Goal: Task Accomplishment & Management: Manage account settings

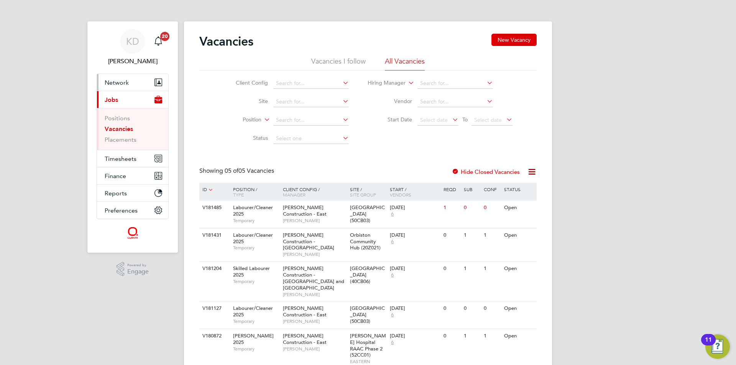
click at [119, 85] on span "Network" at bounding box center [117, 82] width 24 height 7
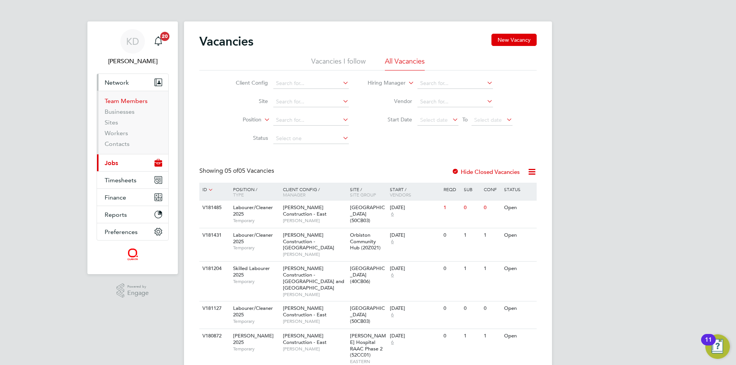
click at [125, 98] on link "Team Members" at bounding box center [126, 100] width 43 height 7
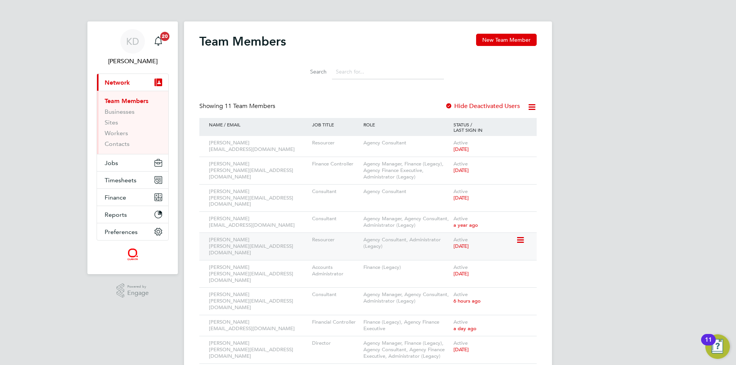
click at [522, 236] on icon at bounding box center [520, 240] width 8 height 9
click at [443, 248] on li "Edit User" at bounding box center [477, 251] width 92 height 11
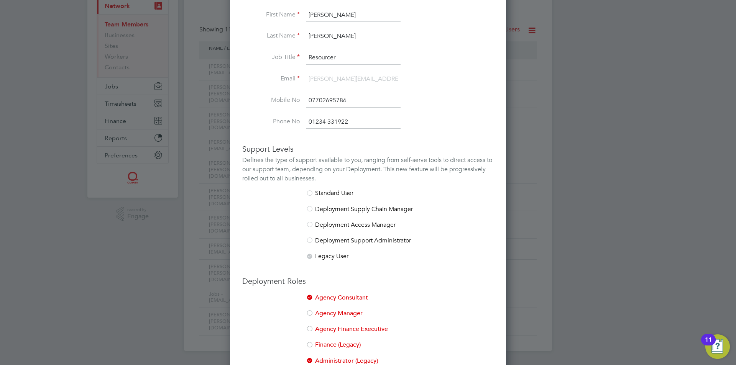
scroll to position [120, 0]
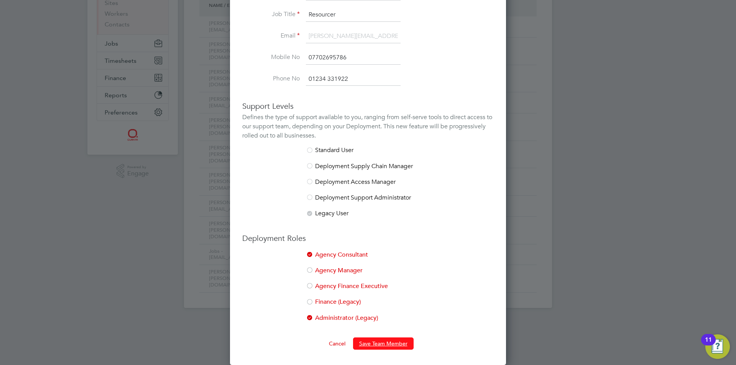
click at [390, 340] on button "Save Team Member" at bounding box center [383, 344] width 61 height 12
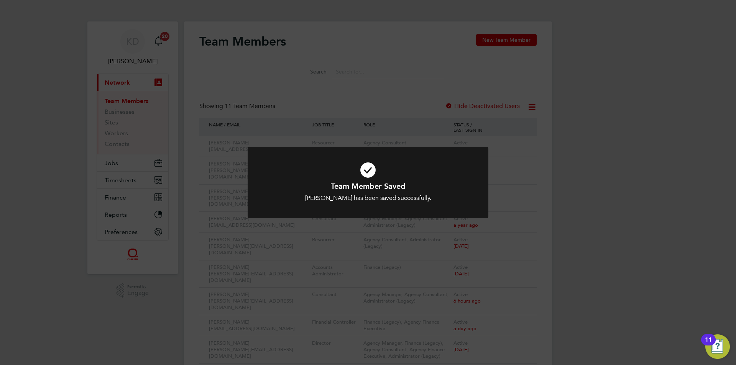
scroll to position [38, 0]
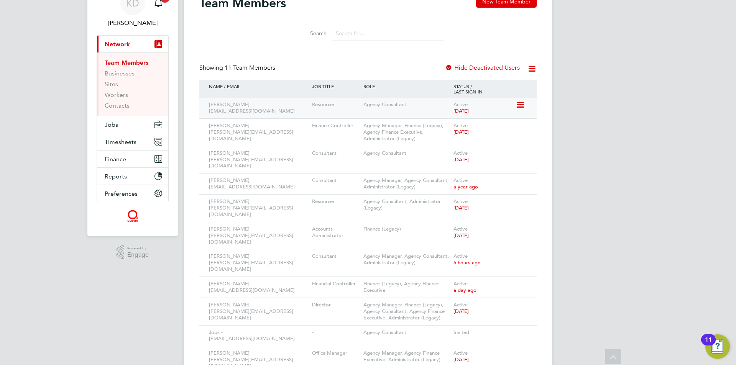
click at [481, 112] on div "Active [DATE]" at bounding box center [484, 108] width 64 height 21
click at [260, 104] on div "[PERSON_NAME] [EMAIL_ADDRESS][DOMAIN_NAME]" at bounding box center [258, 108] width 103 height 21
click at [226, 112] on div "[PERSON_NAME] [EMAIL_ADDRESS][DOMAIN_NAME]" at bounding box center [258, 108] width 103 height 21
click at [522, 105] on icon at bounding box center [520, 104] width 8 height 9
click at [467, 122] on li "Edit User" at bounding box center [477, 122] width 92 height 11
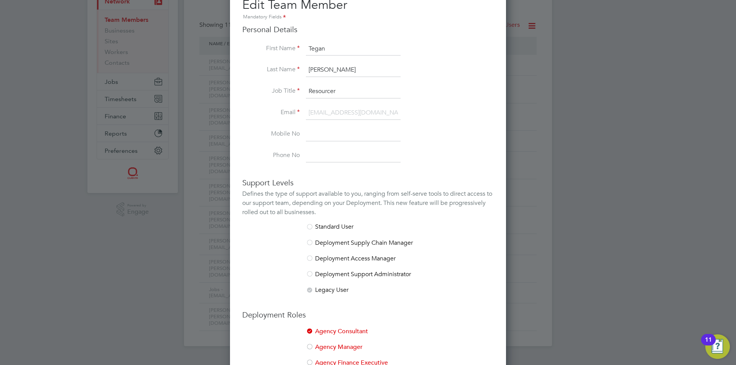
scroll to position [0, 0]
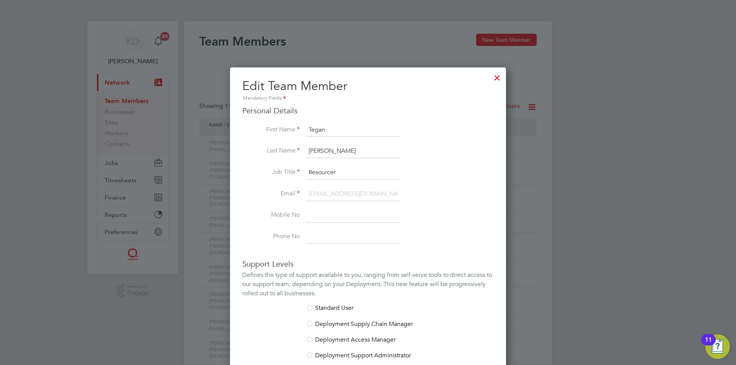
click at [497, 77] on div at bounding box center [497, 76] width 14 height 14
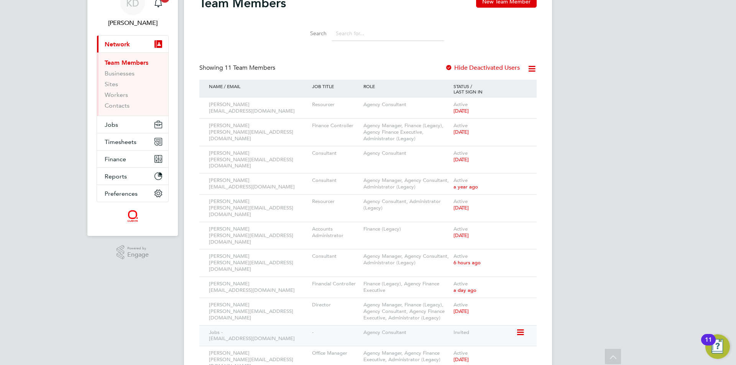
scroll to position [43, 0]
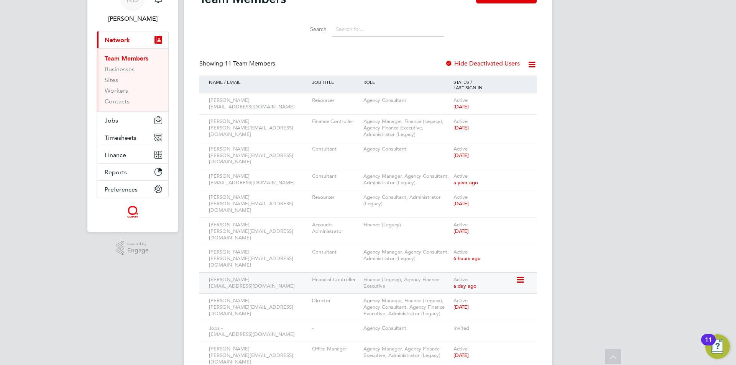
click at [517, 276] on icon at bounding box center [520, 280] width 8 height 9
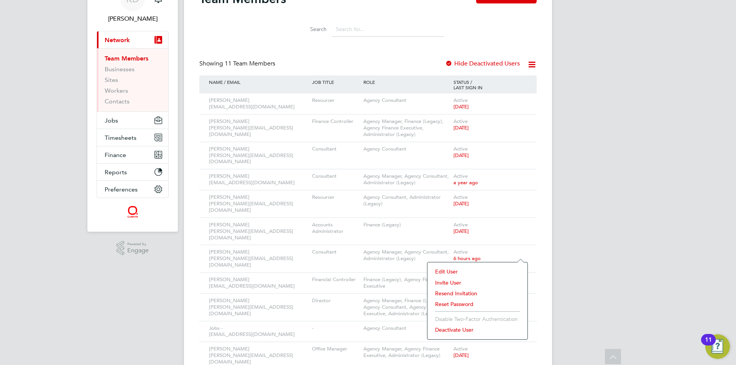
click at [454, 273] on li "Edit User" at bounding box center [477, 272] width 92 height 11
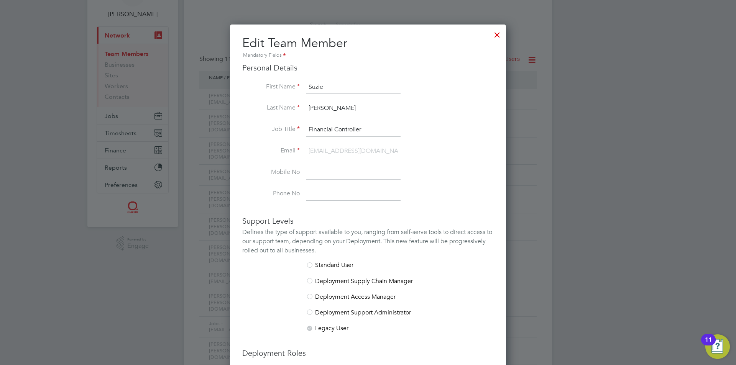
scroll to position [0, 0]
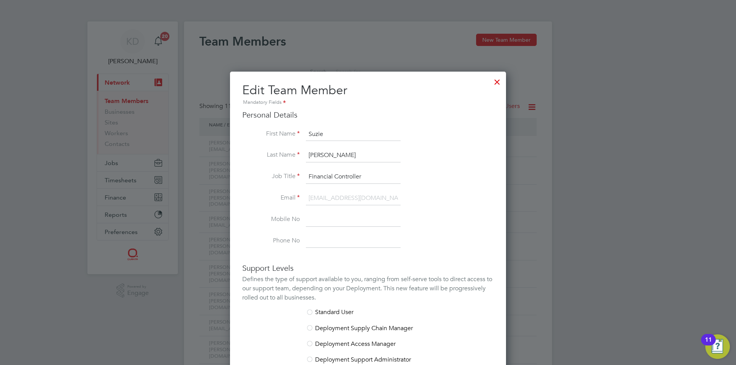
click at [497, 77] on div at bounding box center [497, 80] width 14 height 14
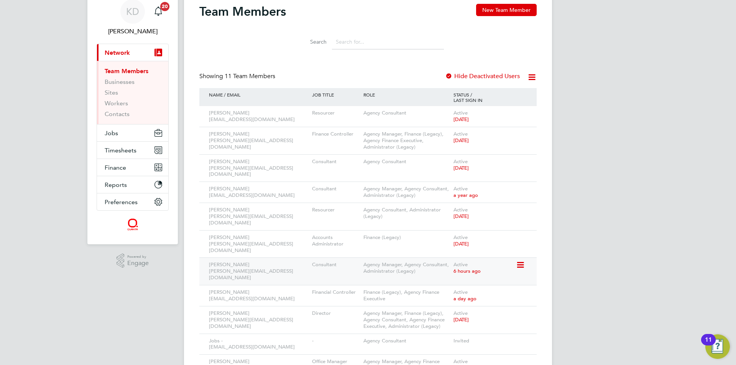
scroll to position [43, 0]
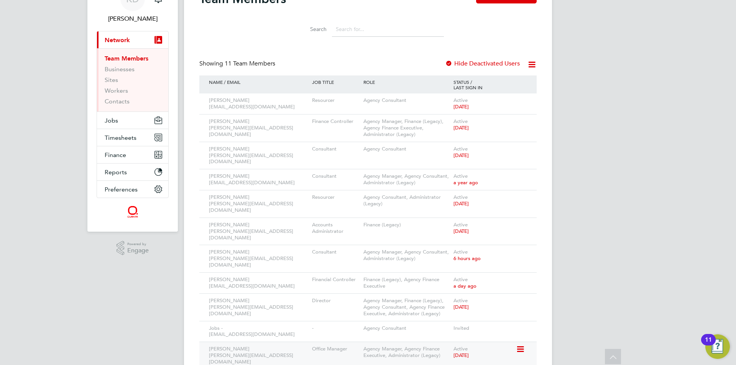
click at [522, 345] on icon at bounding box center [520, 349] width 8 height 9
click at [456, 341] on li "Edit User" at bounding box center [477, 341] width 92 height 11
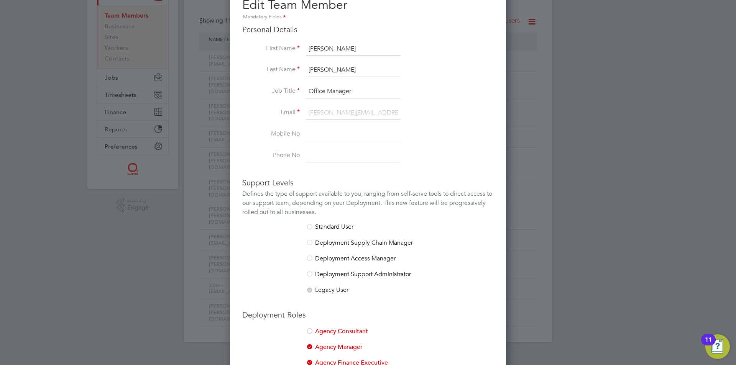
scroll to position [0, 0]
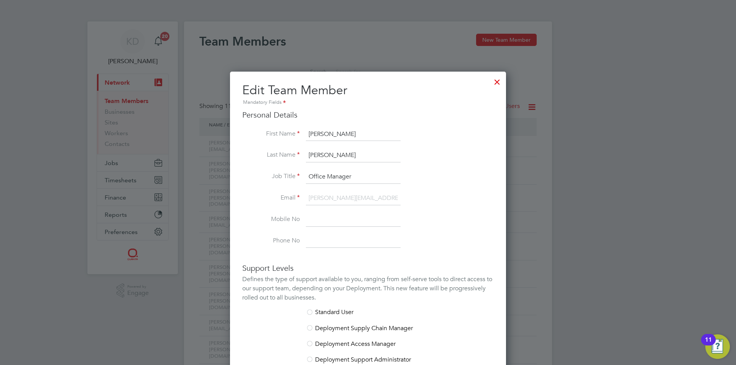
click at [497, 81] on div at bounding box center [497, 80] width 14 height 14
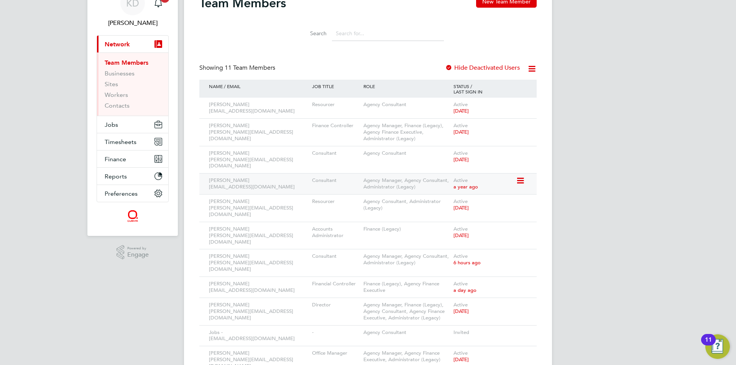
scroll to position [43, 0]
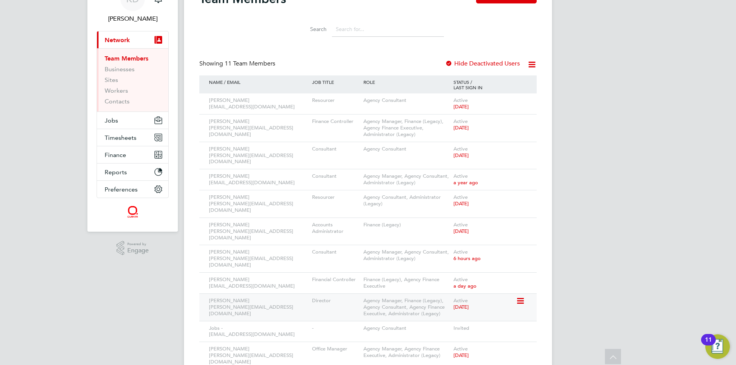
click at [520, 297] on icon at bounding box center [520, 301] width 8 height 9
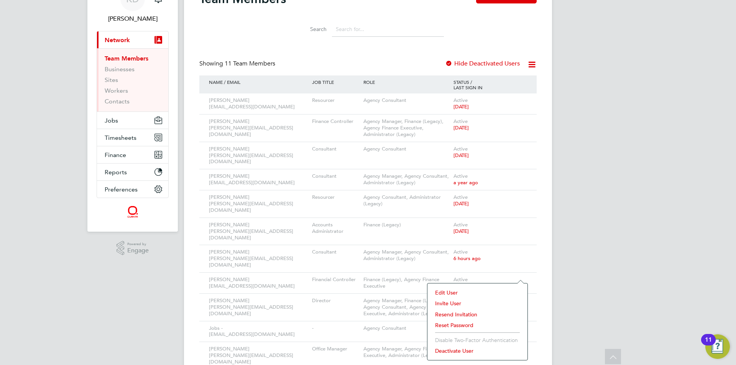
click at [450, 292] on li "Edit User" at bounding box center [477, 293] width 92 height 11
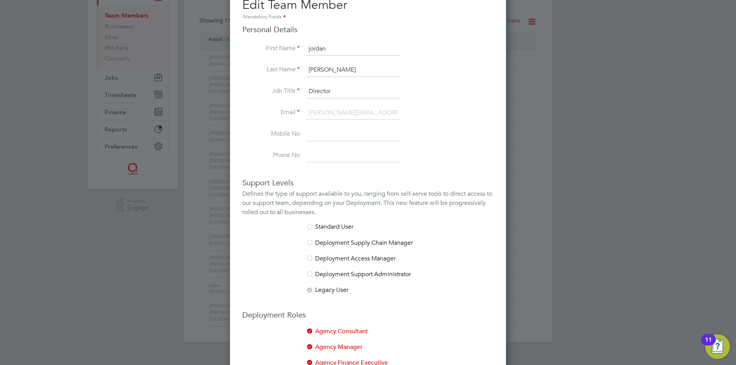
scroll to position [9, 0]
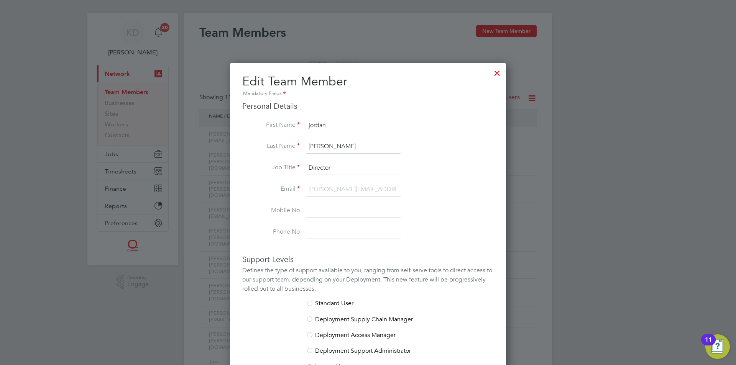
click at [500, 74] on div at bounding box center [497, 71] width 14 height 14
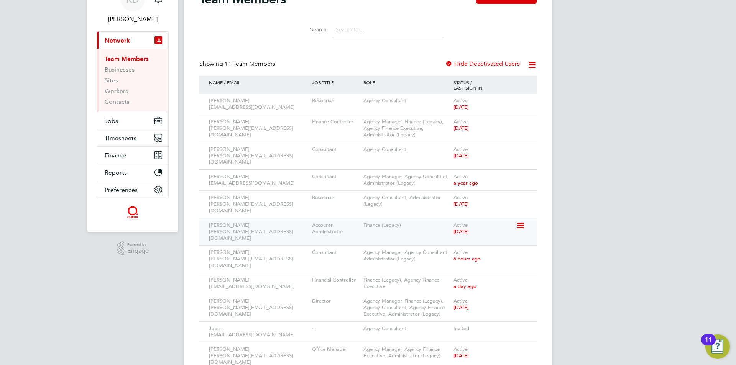
scroll to position [43, 0]
click at [524, 147] on icon at bounding box center [520, 149] width 8 height 9
click at [447, 164] on li "Edit User" at bounding box center [477, 167] width 92 height 11
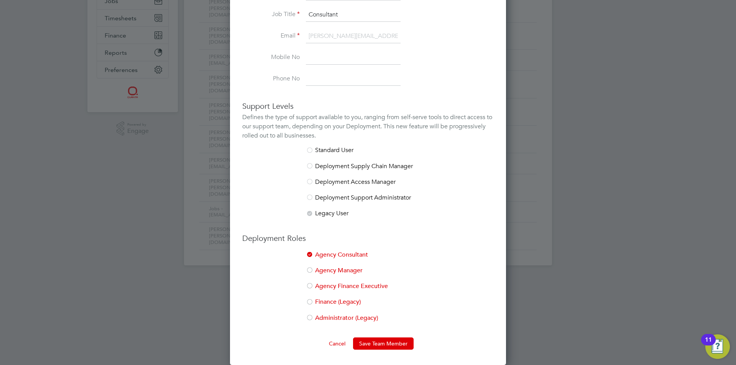
scroll to position [47, 0]
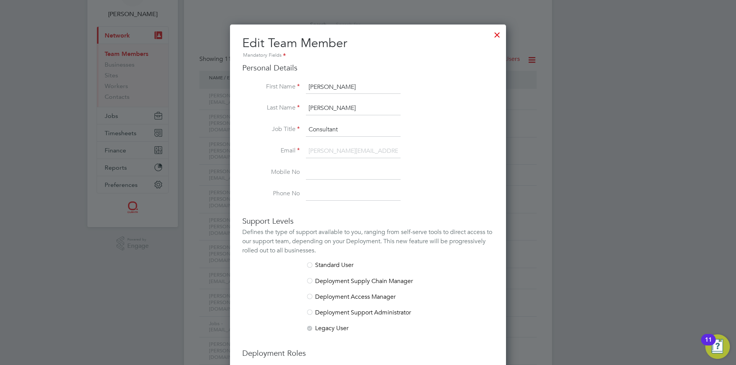
click at [492, 34] on div at bounding box center [497, 33] width 14 height 14
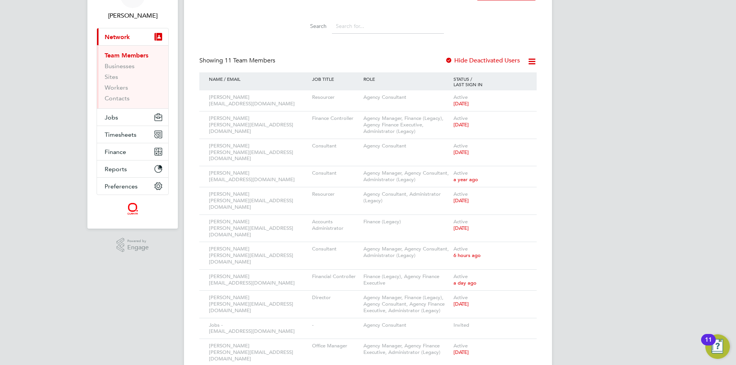
scroll to position [43, 0]
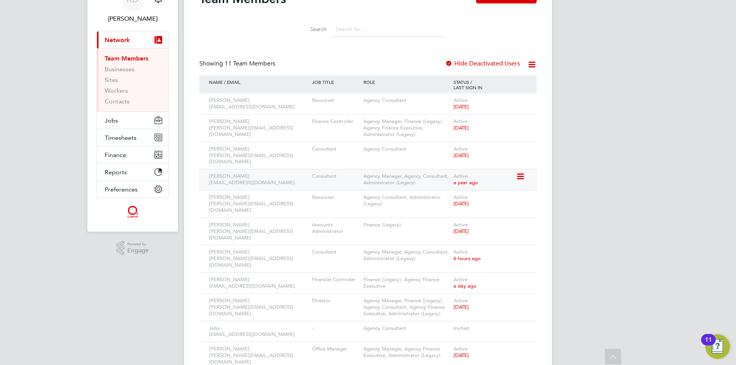
click at [518, 172] on icon at bounding box center [520, 176] width 8 height 9
click at [455, 187] on li "Edit User" at bounding box center [477, 188] width 92 height 11
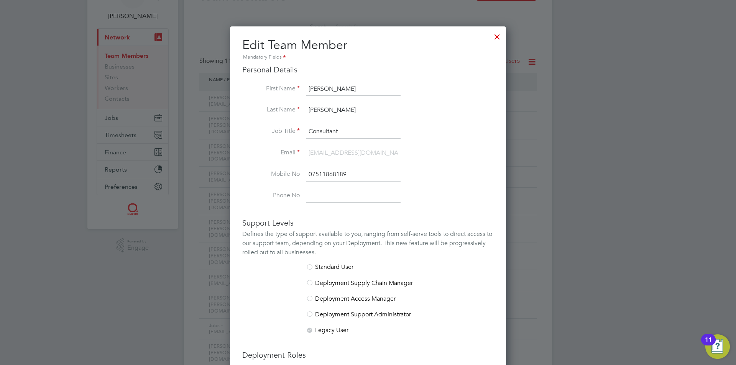
scroll to position [0, 0]
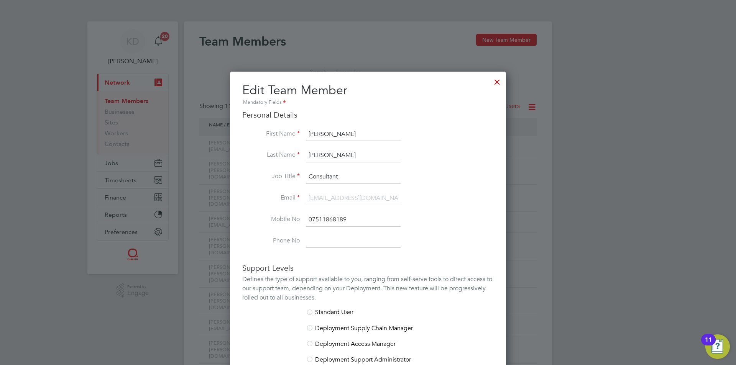
click at [496, 80] on div at bounding box center [497, 80] width 14 height 14
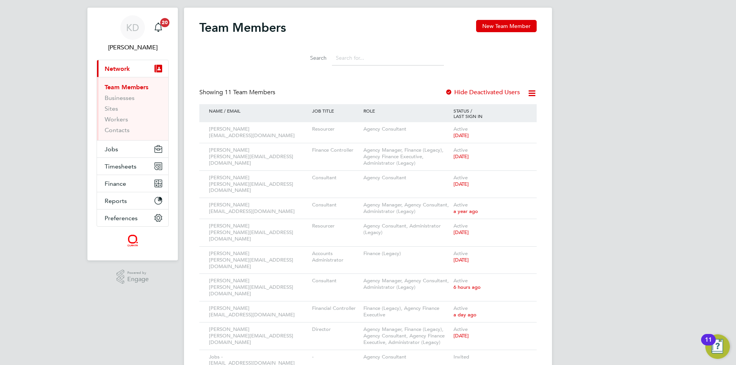
scroll to position [43, 0]
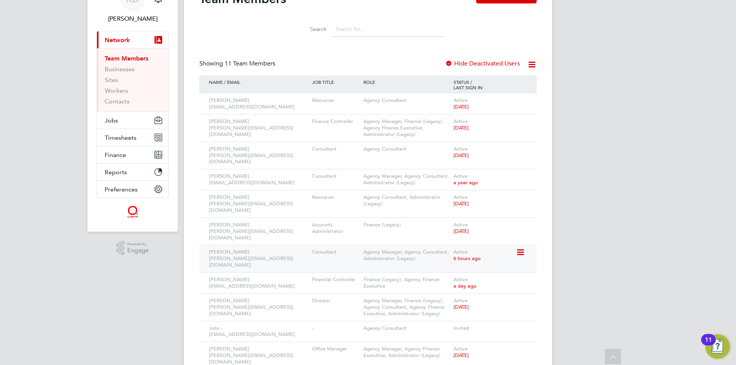
click at [522, 248] on icon at bounding box center [520, 252] width 8 height 9
click at [455, 250] on li "Edit User" at bounding box center [477, 251] width 92 height 11
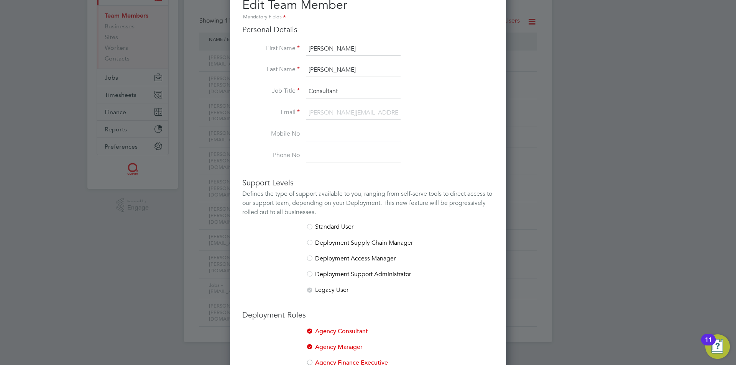
scroll to position [9, 0]
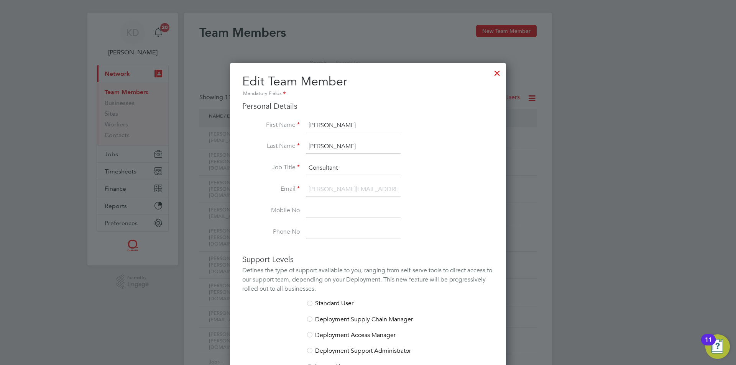
click at [496, 74] on div at bounding box center [497, 71] width 14 height 14
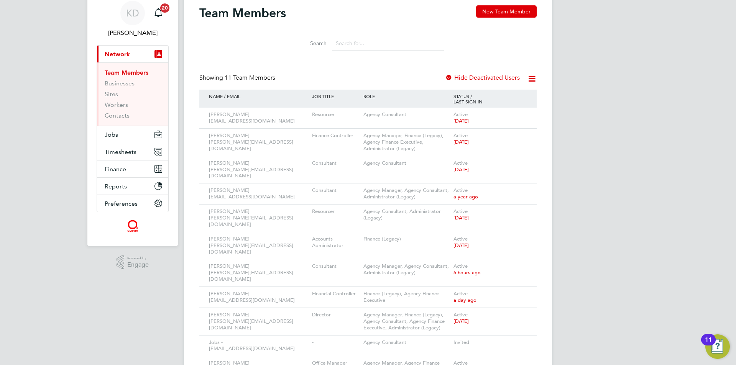
scroll to position [43, 0]
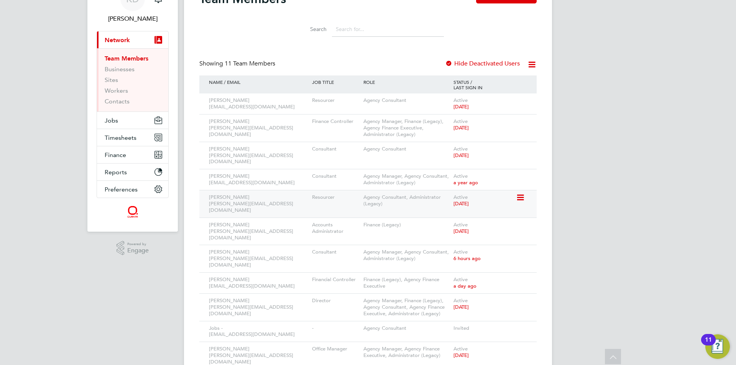
click at [523, 193] on icon at bounding box center [520, 197] width 8 height 9
click at [454, 207] on li "Edit User" at bounding box center [477, 209] width 92 height 11
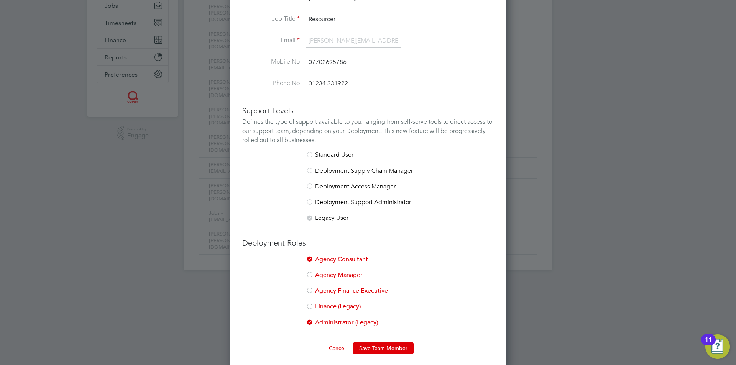
scroll to position [162, 0]
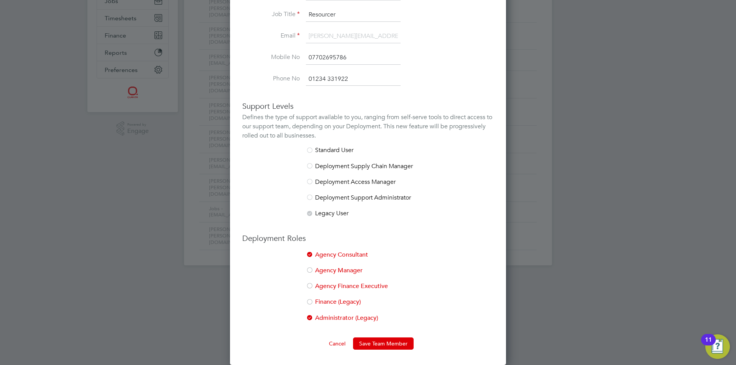
click at [312, 270] on div at bounding box center [310, 271] width 8 height 8
click at [386, 345] on button "Save Team Member" at bounding box center [383, 344] width 61 height 12
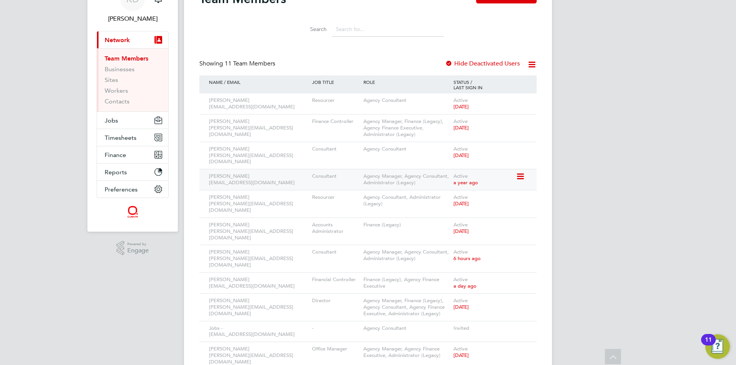
scroll to position [0, 0]
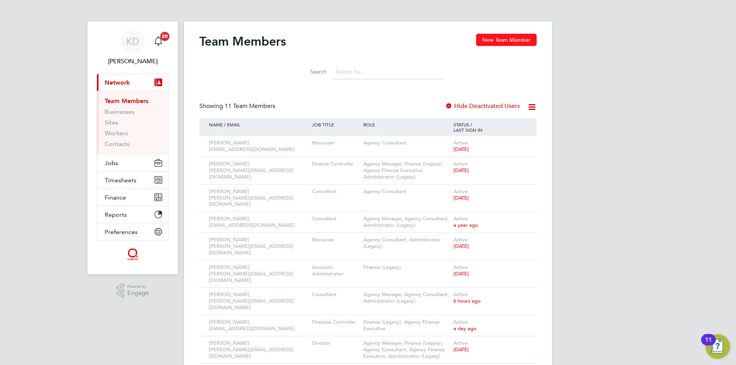
click at [507, 37] on button "New Team Member" at bounding box center [506, 40] width 61 height 12
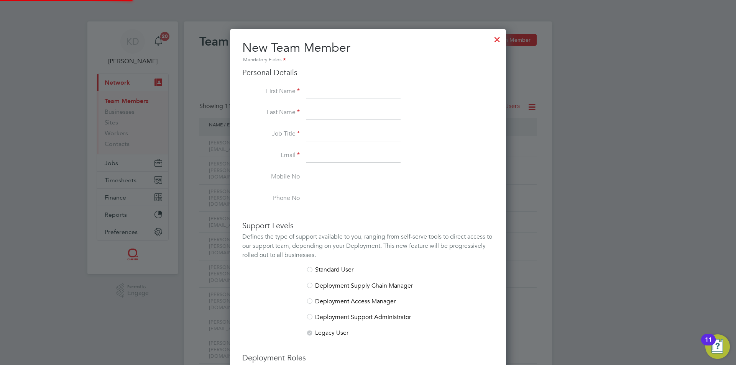
scroll to position [456, 276]
click at [330, 90] on input at bounding box center [353, 92] width 95 height 14
type input "[PERSON_NAME]"
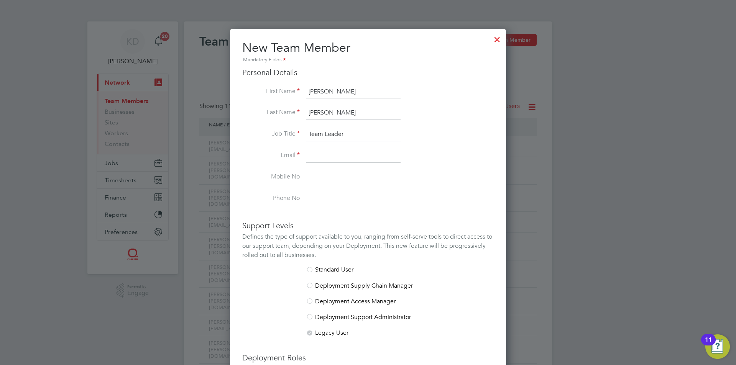
type input "Team Leader"
click at [325, 157] on input at bounding box center [353, 156] width 95 height 14
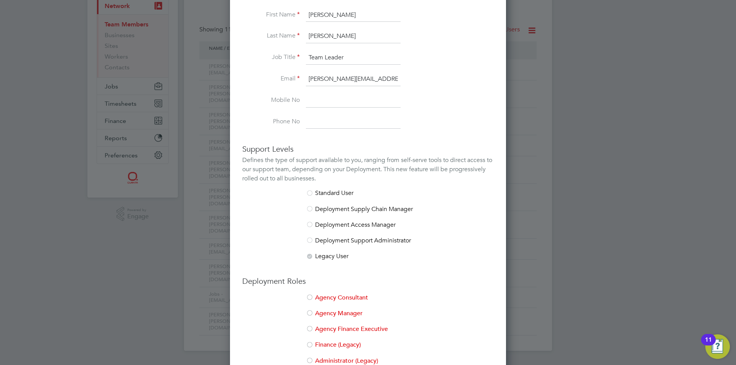
type input "[PERSON_NAME][EMAIL_ADDRESS][DOMAIN_NAME]"
click at [307, 296] on div at bounding box center [310, 298] width 8 height 8
click at [312, 313] on div at bounding box center [310, 314] width 8 height 8
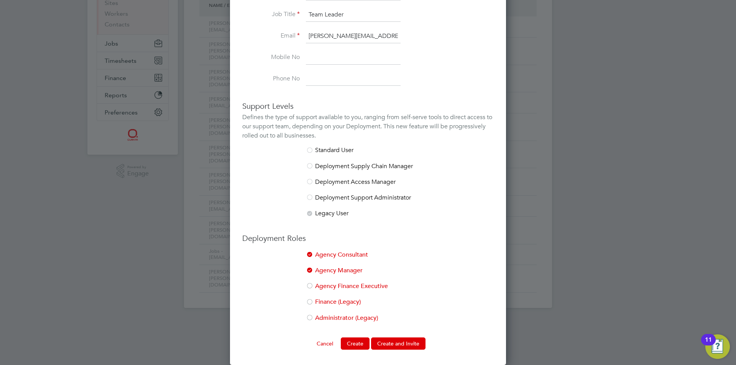
click at [311, 317] on div at bounding box center [310, 319] width 8 height 8
click at [400, 344] on button "Create and Invite" at bounding box center [398, 344] width 54 height 12
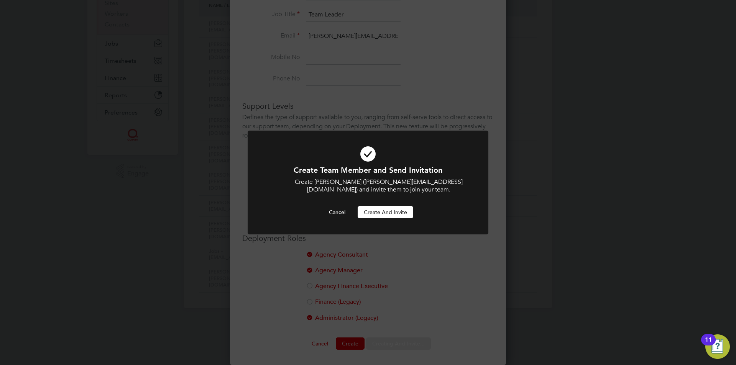
click at [379, 208] on button "Create and invite" at bounding box center [386, 212] width 56 height 12
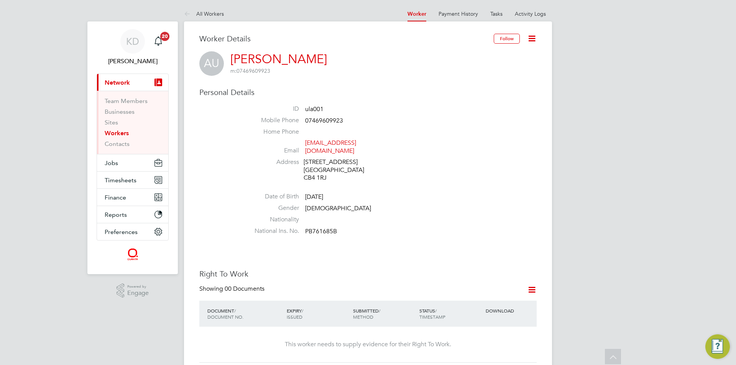
scroll to position [77, 0]
